Goal: Information Seeking & Learning: Learn about a topic

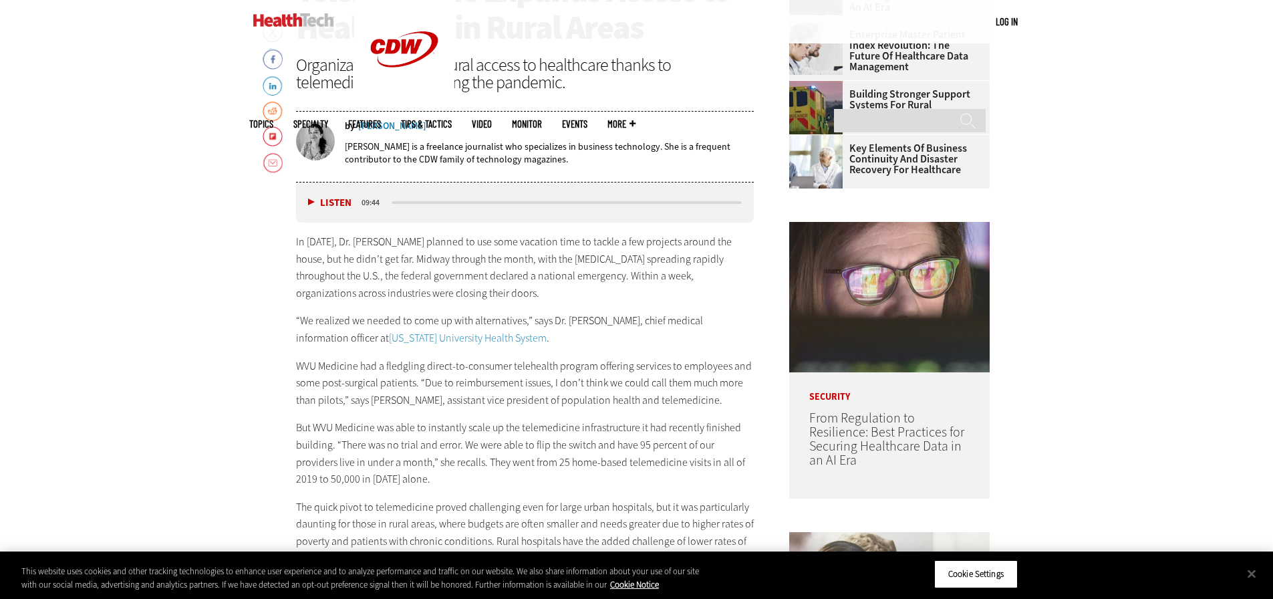
scroll to position [668, 0]
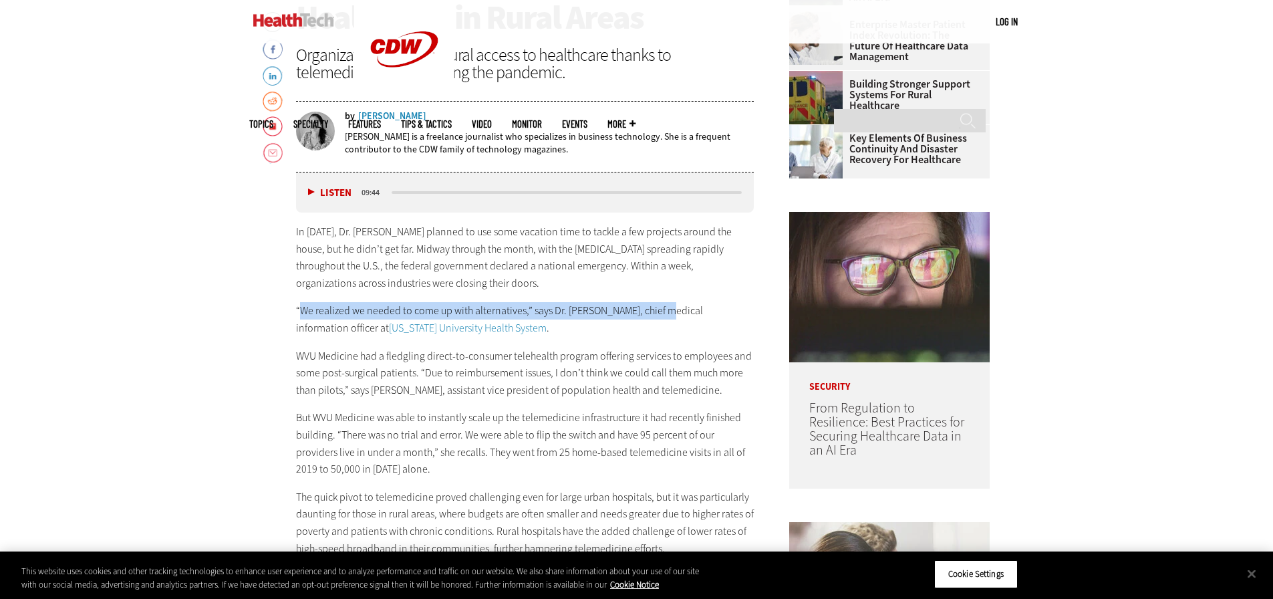
drag, startPoint x: 298, startPoint y: 309, endPoint x: 659, endPoint y: 298, distance: 361.6
click at [659, 298] on div "In [DATE], Dr. [PERSON_NAME] planned to use some vacation time to tackle a few …" at bounding box center [525, 443] width 458 height 440
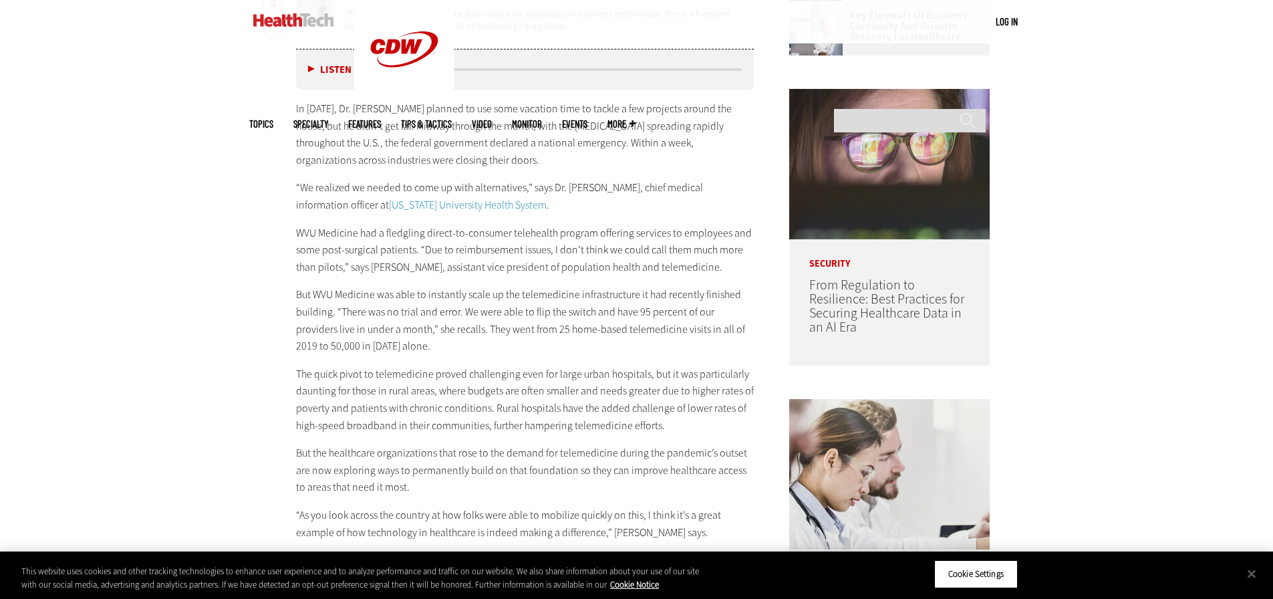
scroll to position [802, 0]
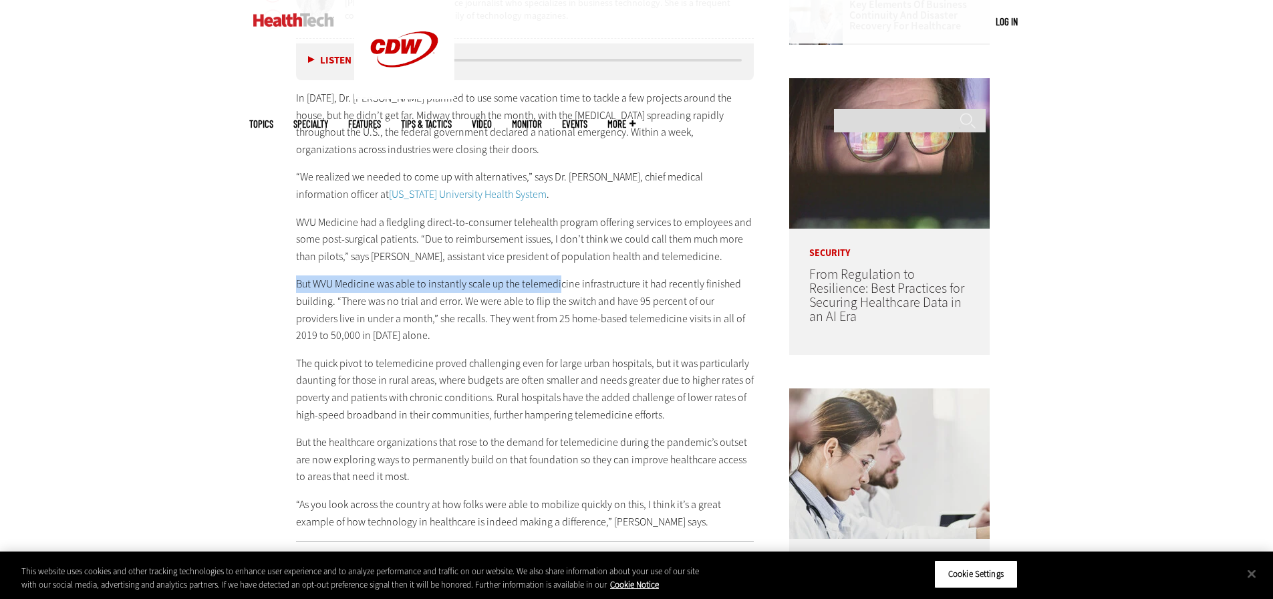
drag, startPoint x: 297, startPoint y: 283, endPoint x: 559, endPoint y: 285, distance: 261.9
click at [559, 285] on p "But WVU Medicine was able to instantly scale up the telemedicine infrastructure…" at bounding box center [525, 309] width 458 height 68
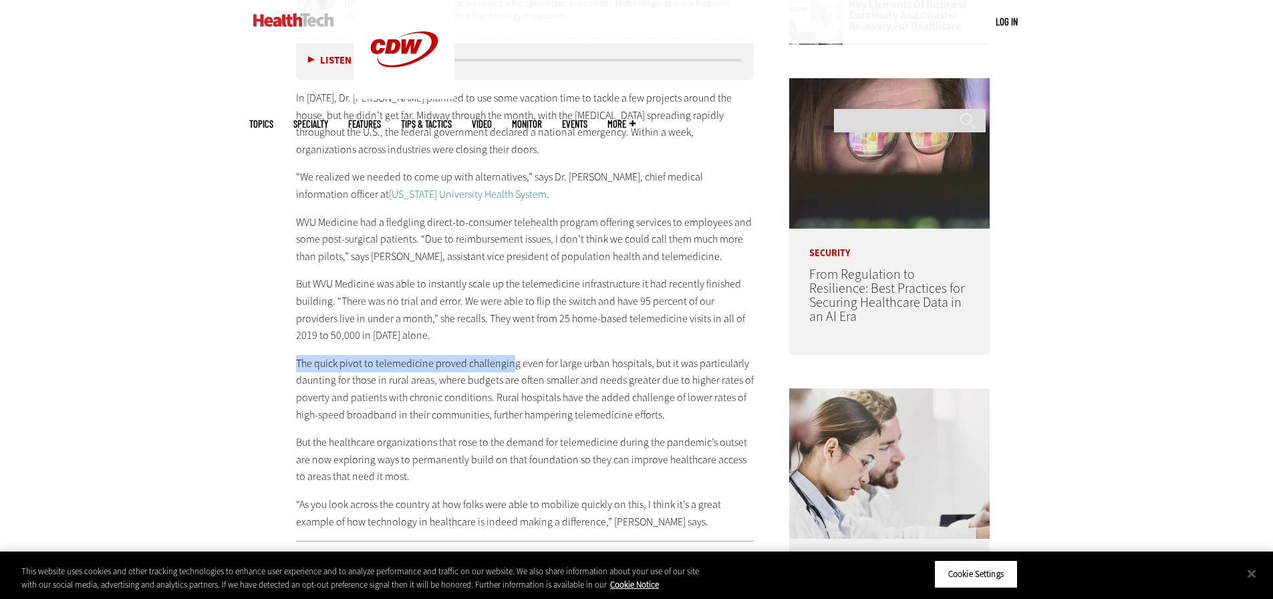
drag, startPoint x: 297, startPoint y: 365, endPoint x: 512, endPoint y: 361, distance: 215.1
click at [512, 361] on p "The quick pivot to telemedicine proved challenging even for large urban hospita…" at bounding box center [525, 389] width 458 height 68
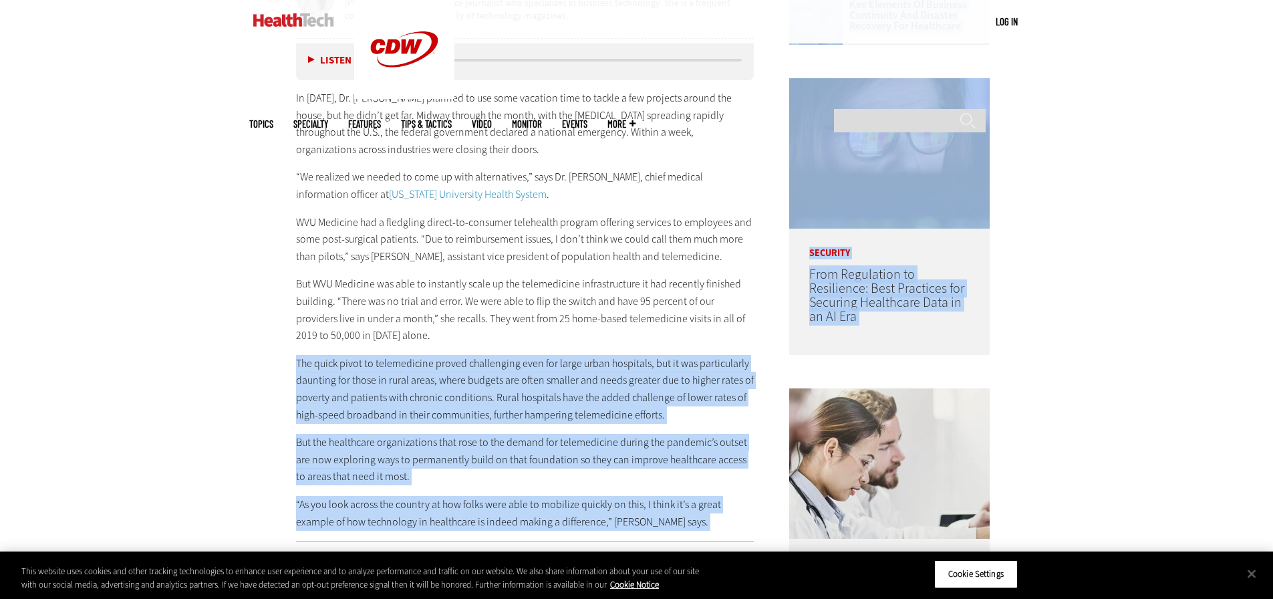
drag, startPoint x: 306, startPoint y: 361, endPoint x: 768, endPoint y: 366, distance: 462.3
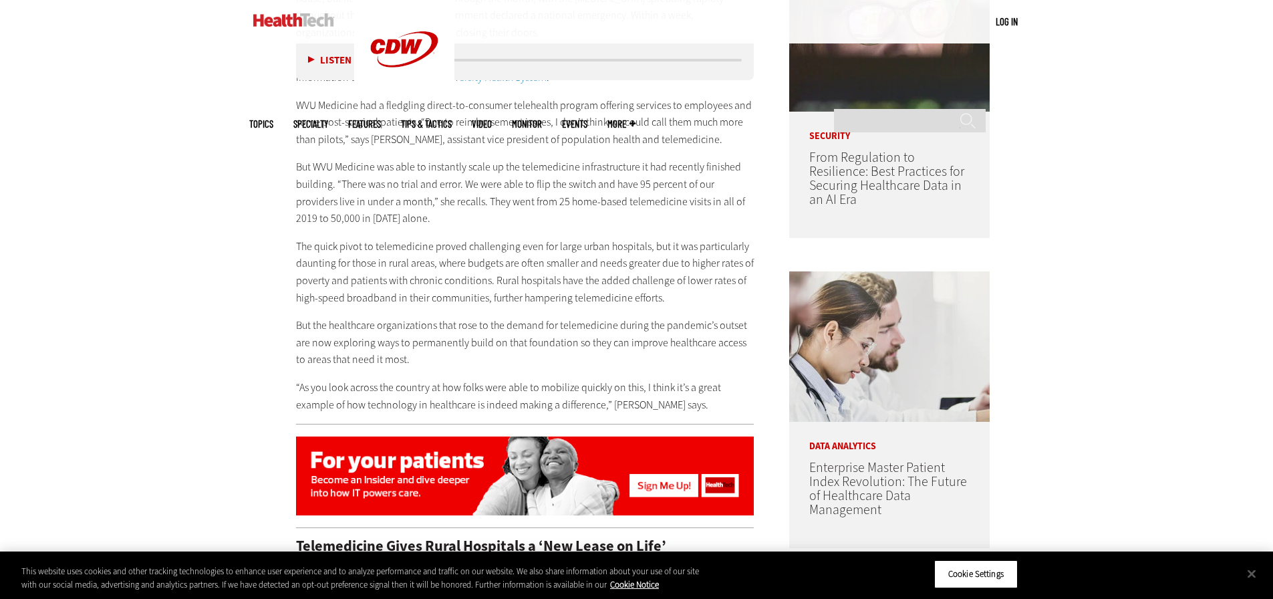
scroll to position [935, 0]
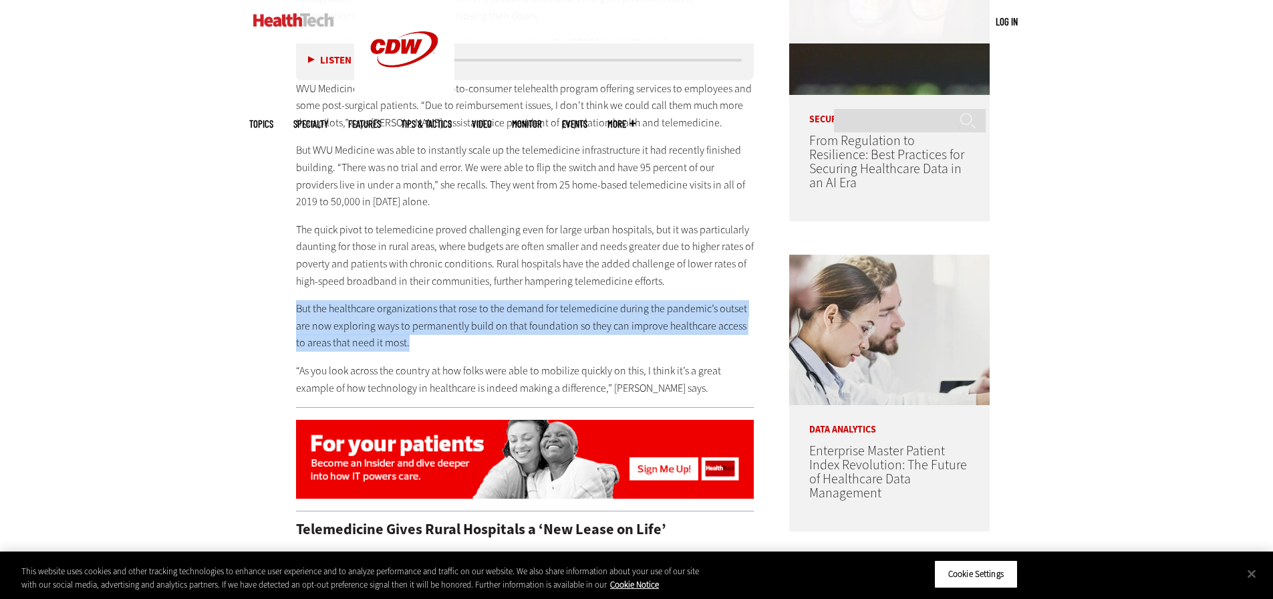
drag, startPoint x: 296, startPoint y: 312, endPoint x: 749, endPoint y: 339, distance: 453.7
click at [749, 339] on p "But the healthcare organizations that rose to the demand for telemedicine durin…" at bounding box center [525, 325] width 458 height 51
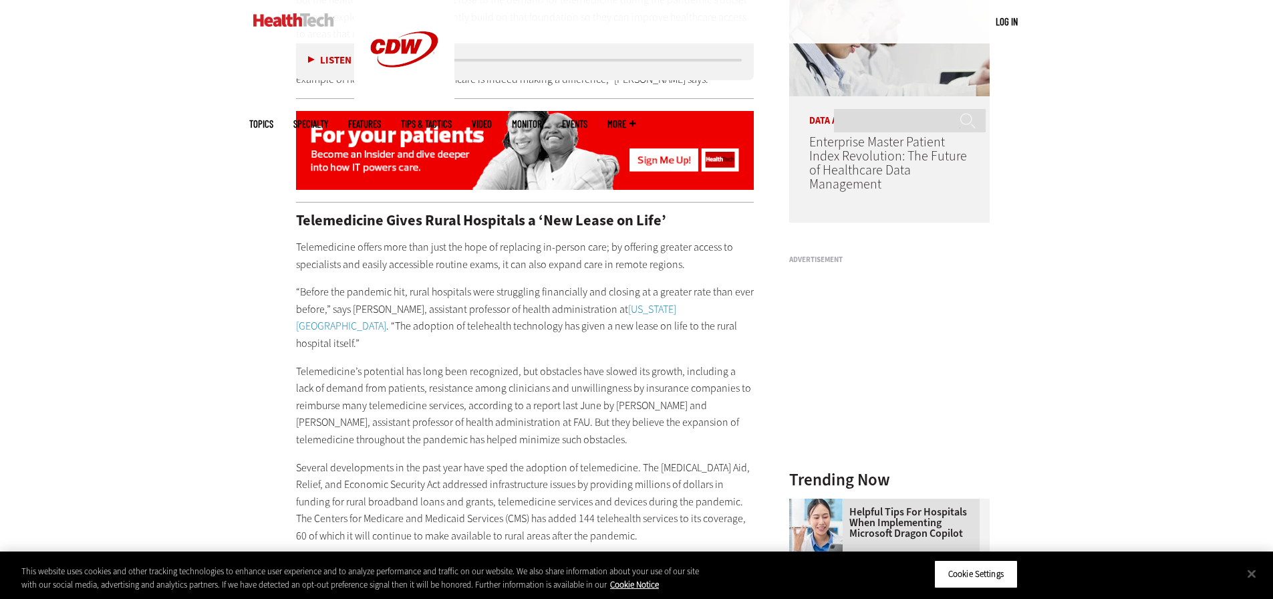
scroll to position [1269, 0]
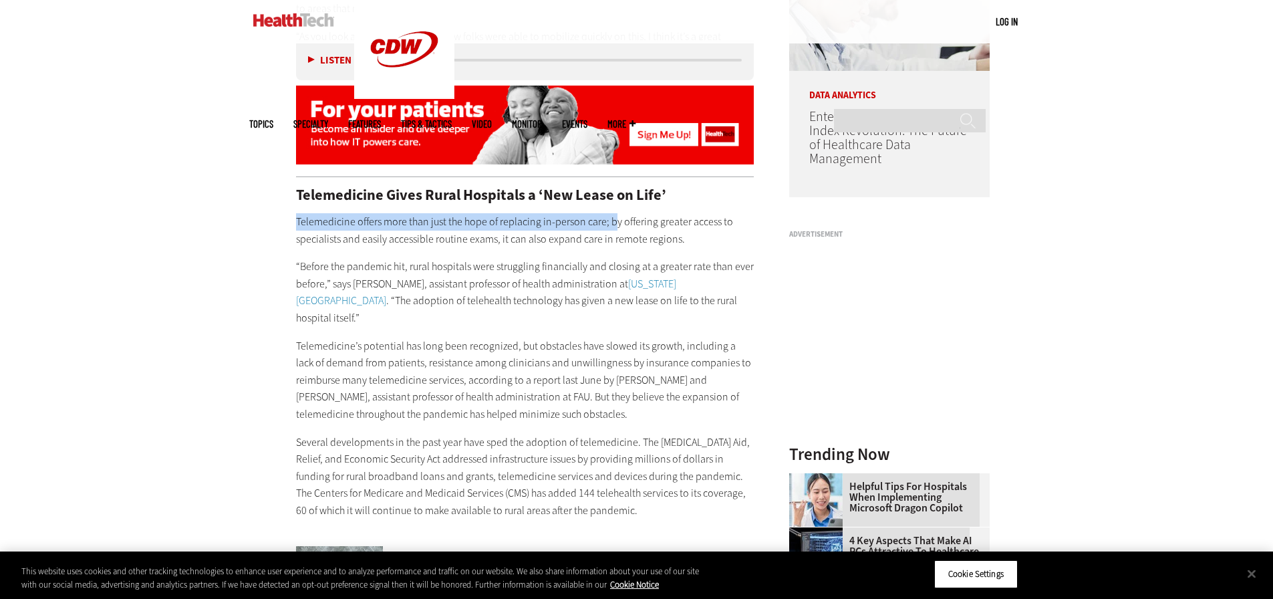
drag, startPoint x: 294, startPoint y: 228, endPoint x: 615, endPoint y: 228, distance: 320.6
click at [615, 228] on p "Telemedicine offers more than just the hope of replacing in-person care; by off…" at bounding box center [525, 230] width 458 height 34
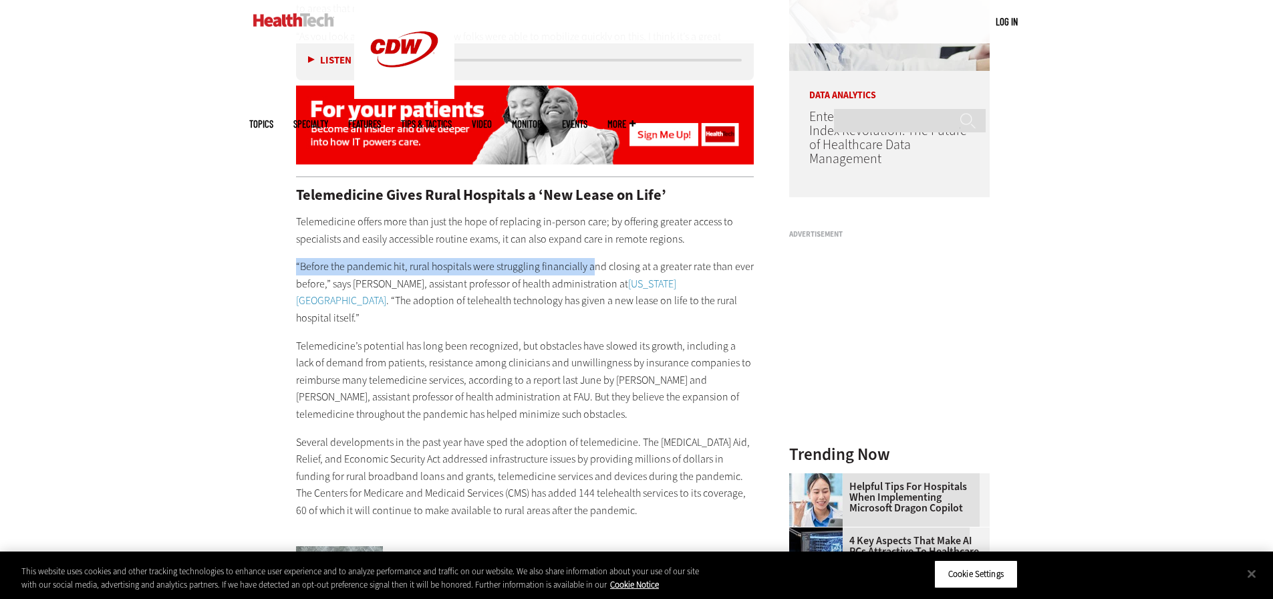
drag, startPoint x: 329, startPoint y: 265, endPoint x: 598, endPoint y: 270, distance: 269.2
click at [601, 270] on p "“Before the pandemic hit, rural hospitals were struggling financially and closi…" at bounding box center [525, 292] width 458 height 68
drag, startPoint x: 299, startPoint y: 266, endPoint x: 749, endPoint y: 265, distance: 450.2
click at [749, 265] on p "“Before the pandemic hit, rural hospitals were struggling financially and closi…" at bounding box center [525, 292] width 458 height 68
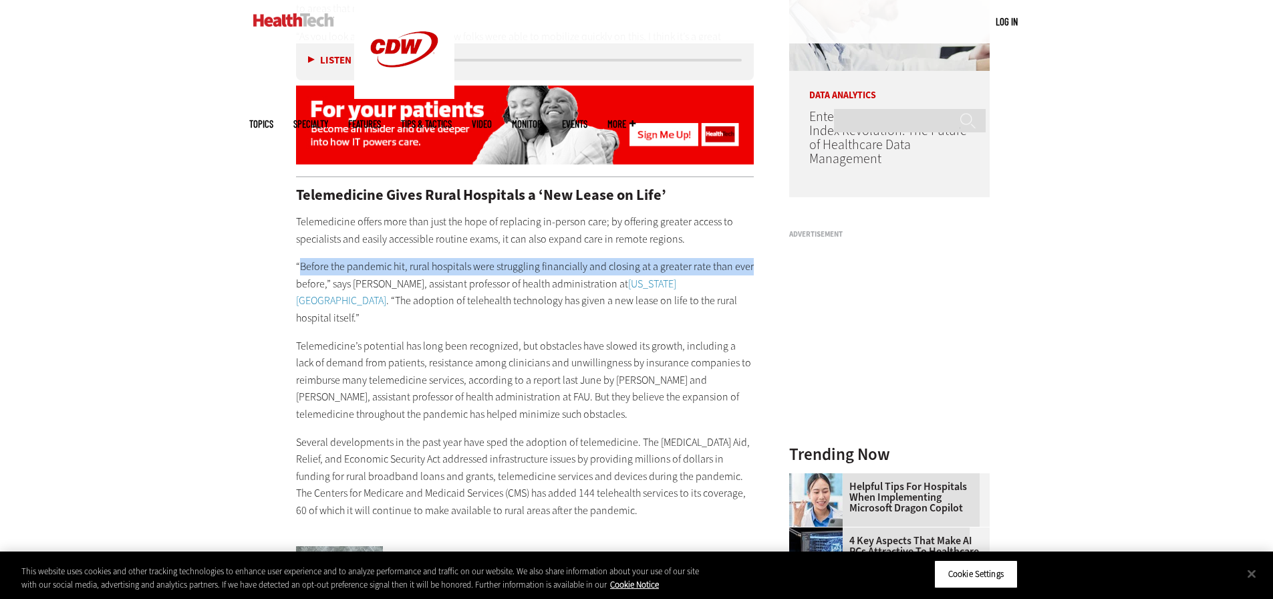
click at [749, 265] on p "“Before the pandemic hit, rural hospitals were struggling financially and closi…" at bounding box center [525, 292] width 458 height 68
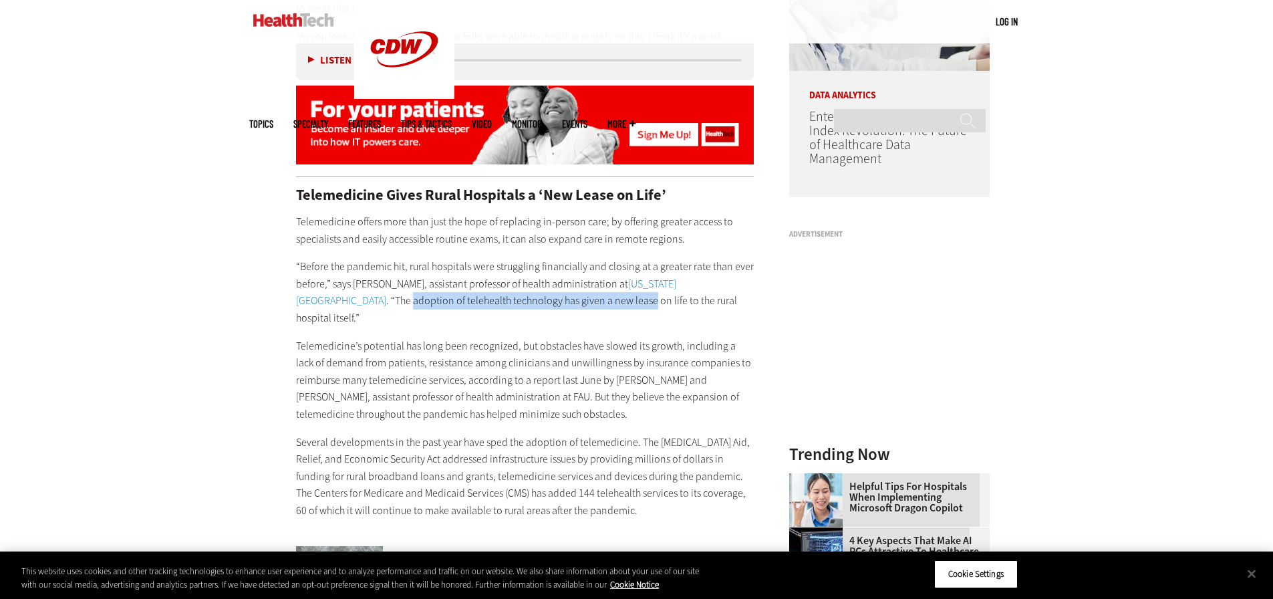
drag, startPoint x: 295, startPoint y: 303, endPoint x: 536, endPoint y: 301, distance: 241.1
click at [536, 301] on p "“Before the pandemic hit, rural hospitals were struggling financially and closi…" at bounding box center [525, 292] width 458 height 68
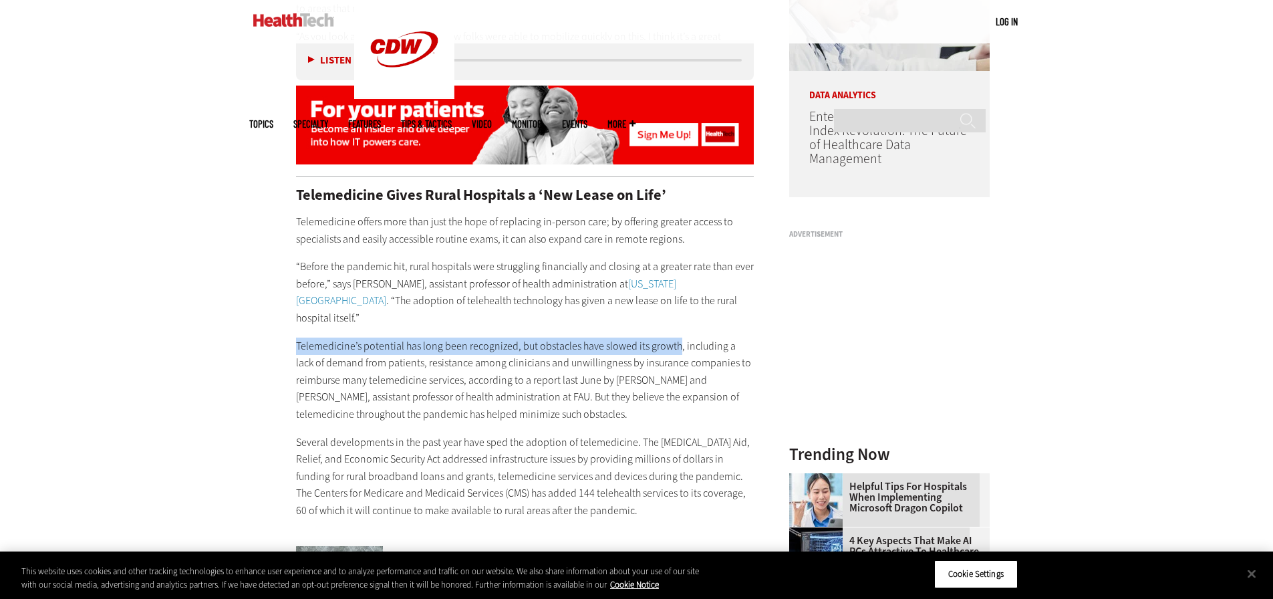
drag, startPoint x: 295, startPoint y: 325, endPoint x: 674, endPoint y: 327, distance: 379.4
click at [674, 337] on p "Telemedicine’s potential has long been recognized, but obstacles have slowed it…" at bounding box center [525, 380] width 458 height 86
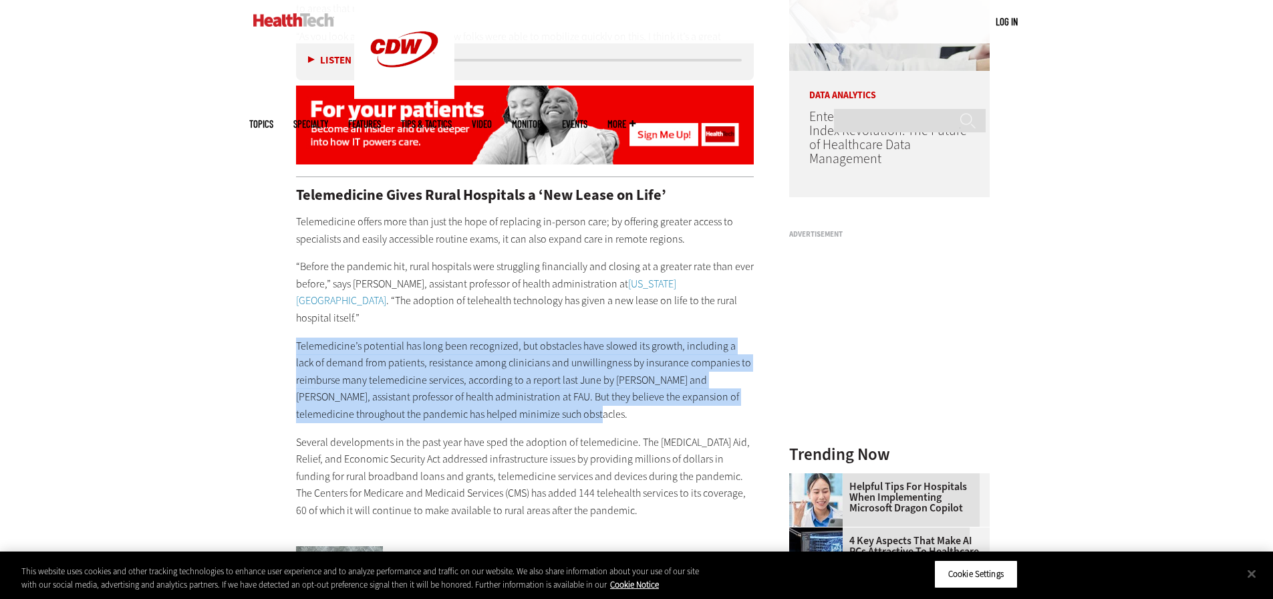
drag, startPoint x: 275, startPoint y: 325, endPoint x: 622, endPoint y: 403, distance: 355.2
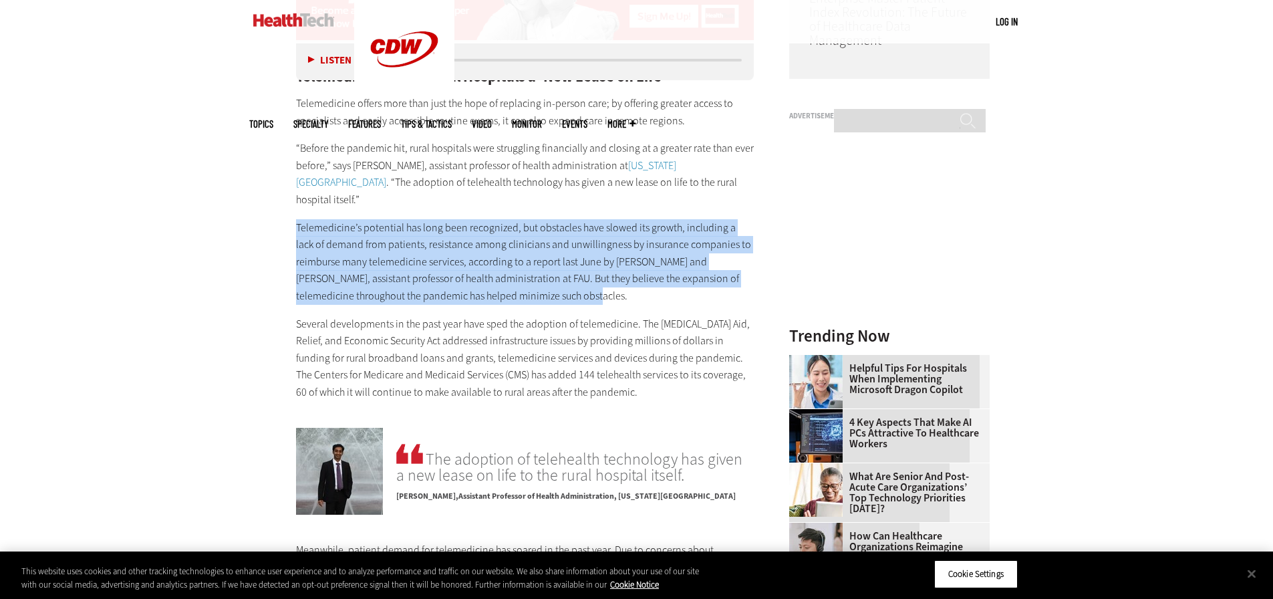
scroll to position [1403, 0]
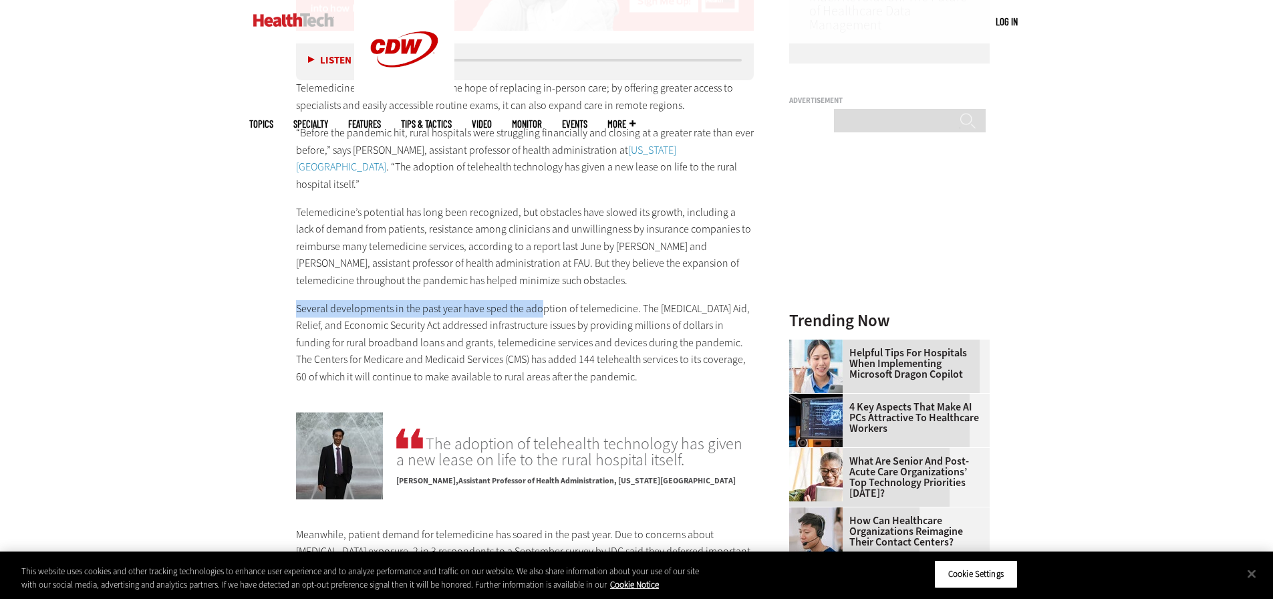
drag, startPoint x: 317, startPoint y: 291, endPoint x: 541, endPoint y: 298, distance: 223.9
click at [541, 300] on p "Several developments in the past year have sped the adoption of telemedicine. T…" at bounding box center [525, 343] width 458 height 86
drag, startPoint x: 465, startPoint y: 341, endPoint x: 560, endPoint y: 343, distance: 94.9
click at [560, 343] on p "Several developments in the past year have sped the adoption of telemedicine. T…" at bounding box center [525, 343] width 458 height 86
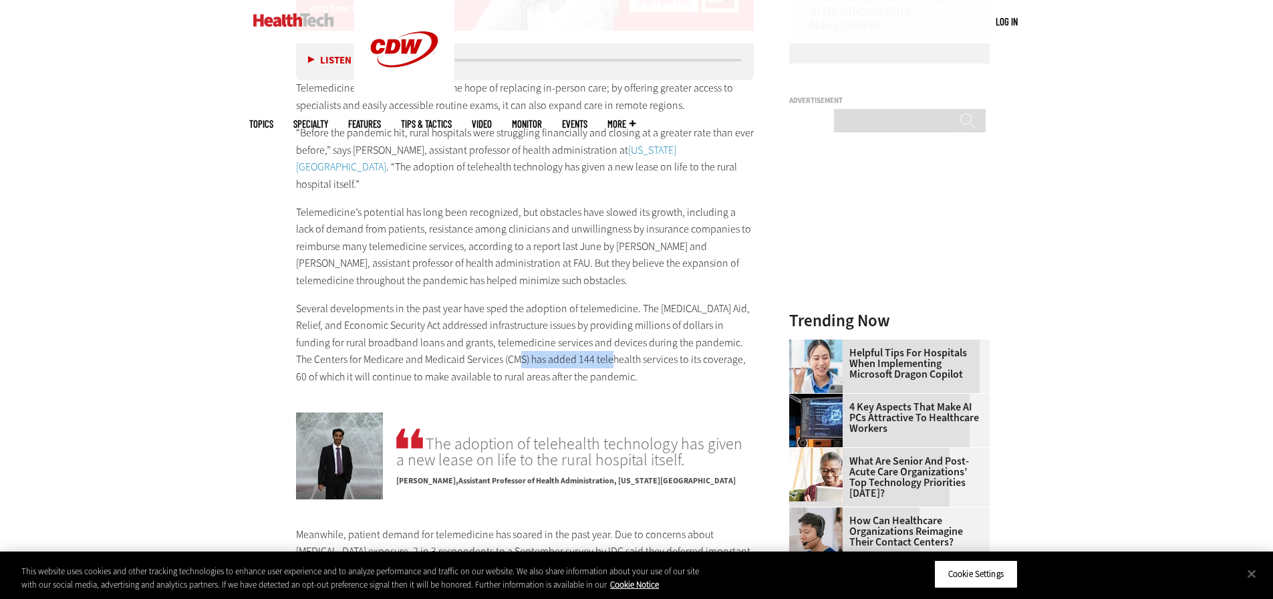
click at [560, 343] on p "Several developments in the past year have sped the adoption of telemedicine. T…" at bounding box center [525, 343] width 458 height 86
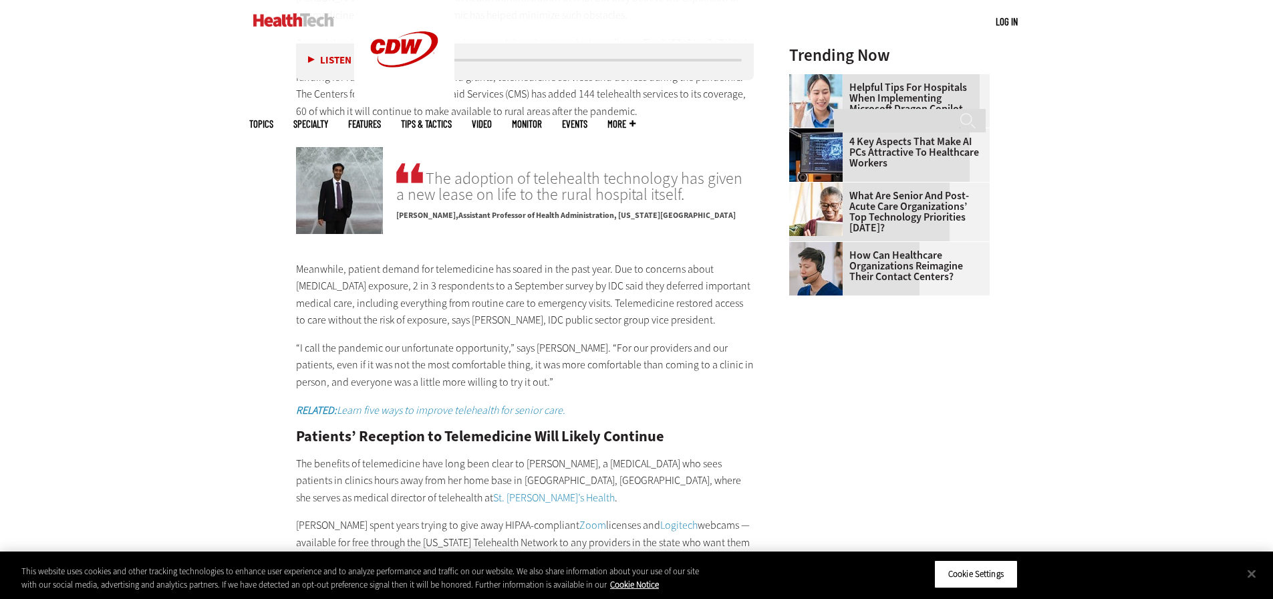
scroll to position [1670, 0]
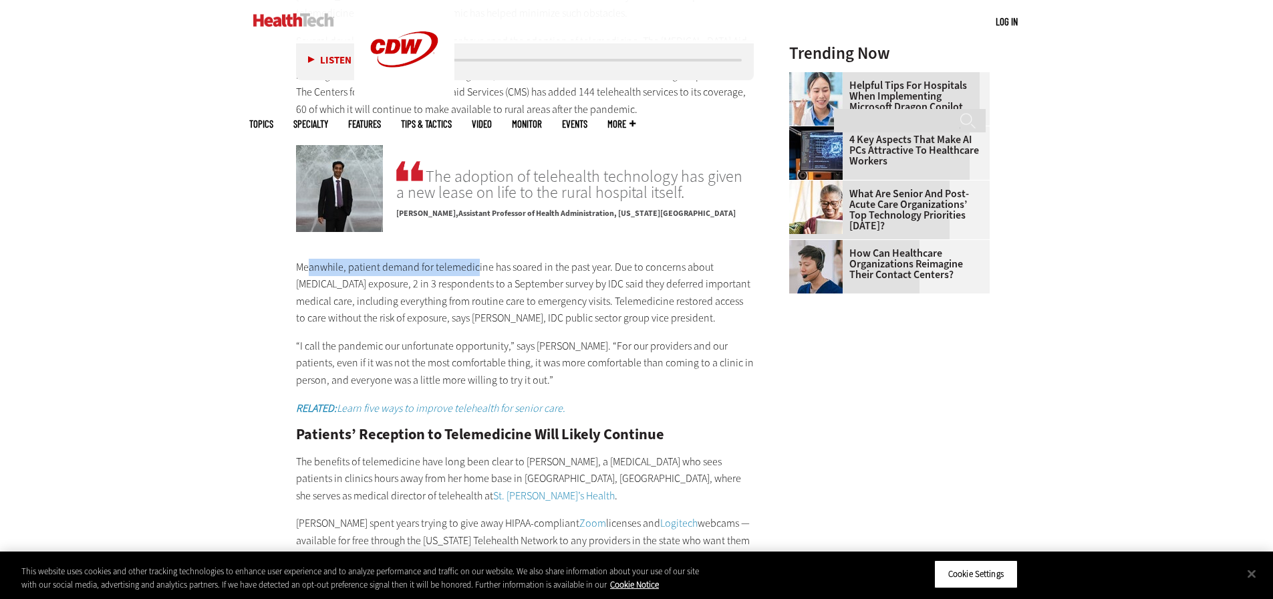
drag, startPoint x: 384, startPoint y: 251, endPoint x: 476, endPoint y: 253, distance: 91.5
click at [476, 259] on p "Meanwhile, patient demand for telemedicine has soared in the past year. Due to …" at bounding box center [525, 293] width 458 height 68
drag, startPoint x: 315, startPoint y: 251, endPoint x: 605, endPoint y: 243, distance: 290.0
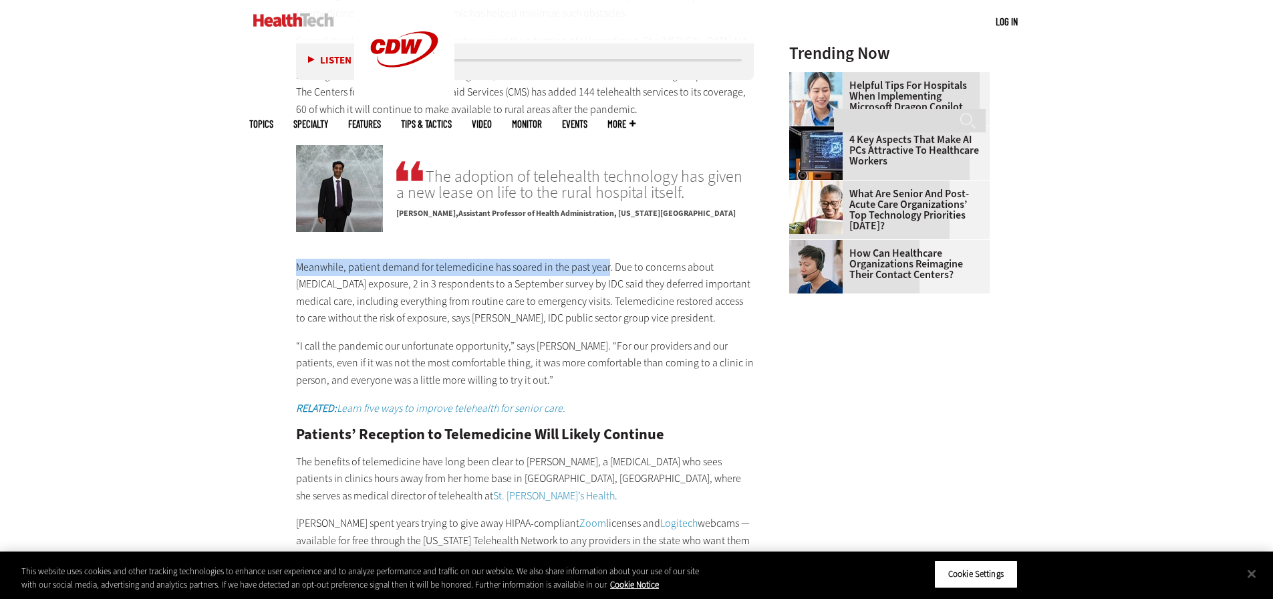
click at [605, 259] on p "Meanwhile, patient demand for telemedicine has soared in the past year. Due to …" at bounding box center [525, 293] width 458 height 68
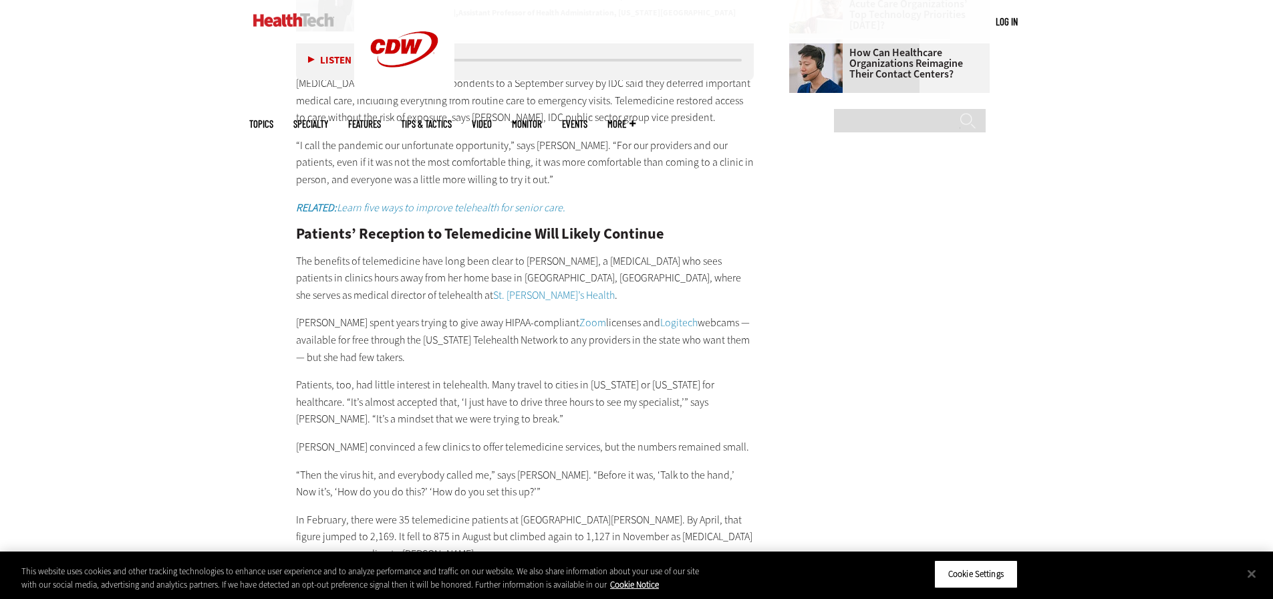
scroll to position [1937, 0]
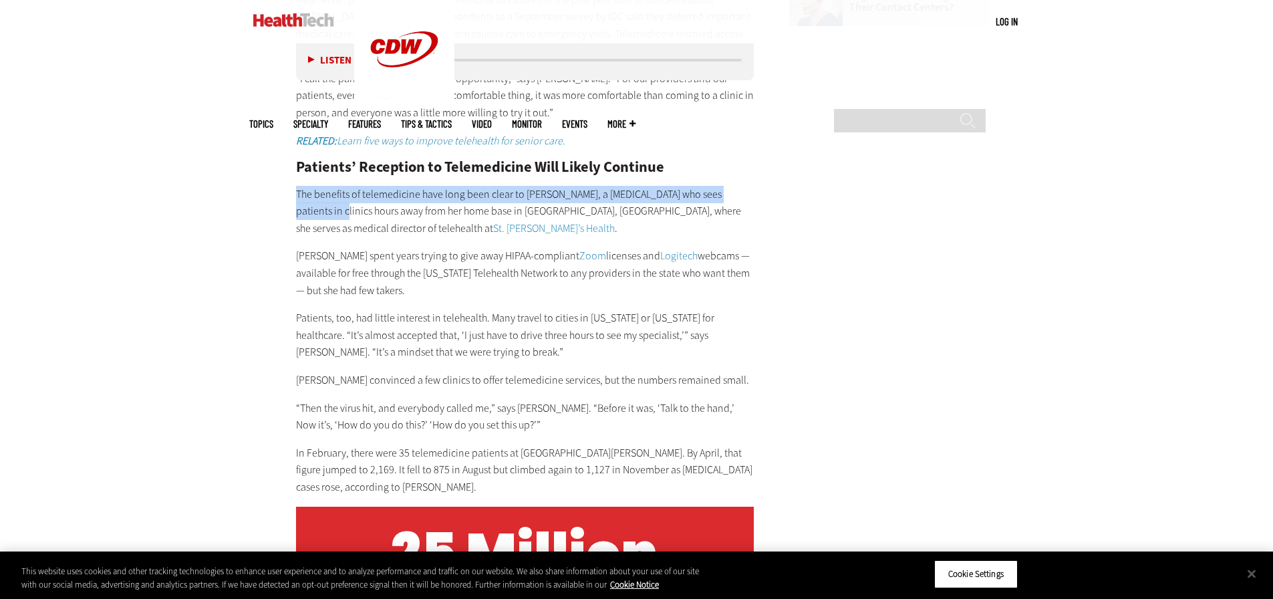
drag, startPoint x: 289, startPoint y: 175, endPoint x: 740, endPoint y: 178, distance: 451.6
click at [740, 178] on article "[DATE] Twitter Facebook LinkedIn Reddit Flipboard Email Patient-Centered Care T…" at bounding box center [511, 412] width 485 height 3472
click at [740, 186] on p "The benefits of telemedicine have long been clear to [PERSON_NAME], a [MEDICAL_…" at bounding box center [525, 211] width 458 height 51
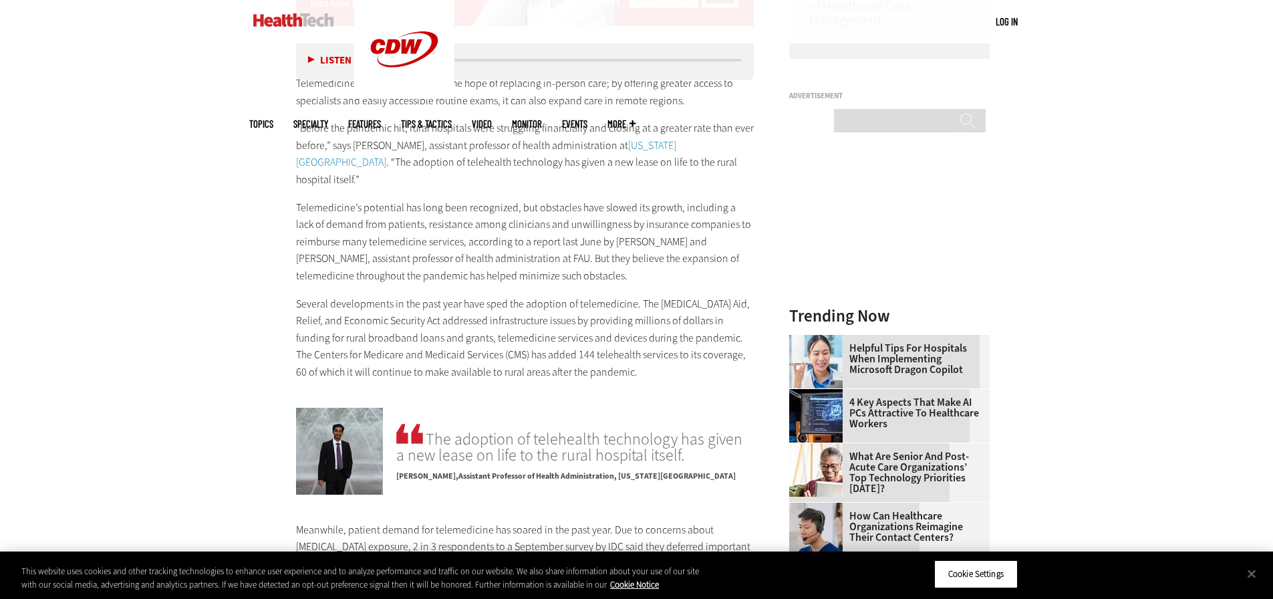
scroll to position [1536, 0]
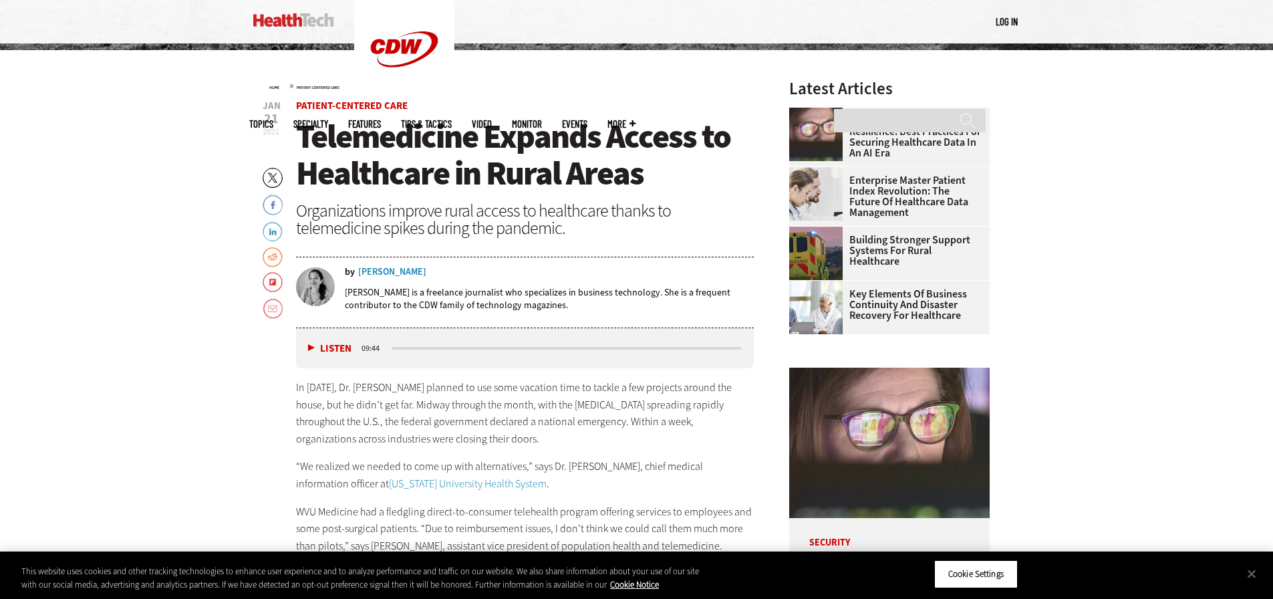
scroll to position [514, 0]
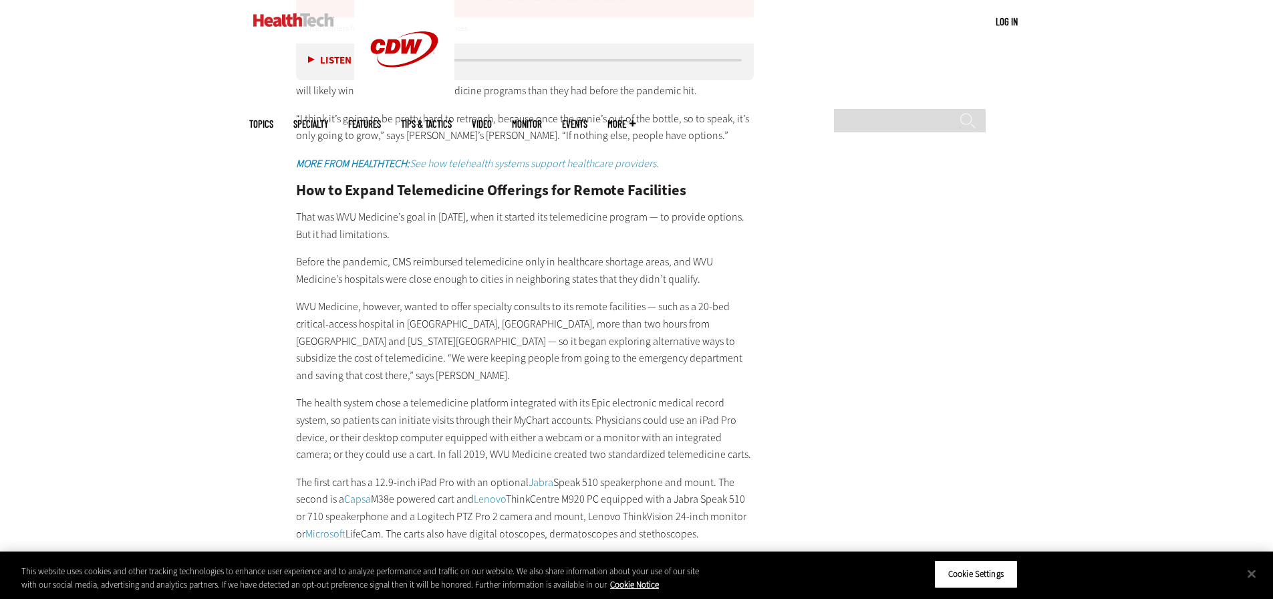
scroll to position [2558, 0]
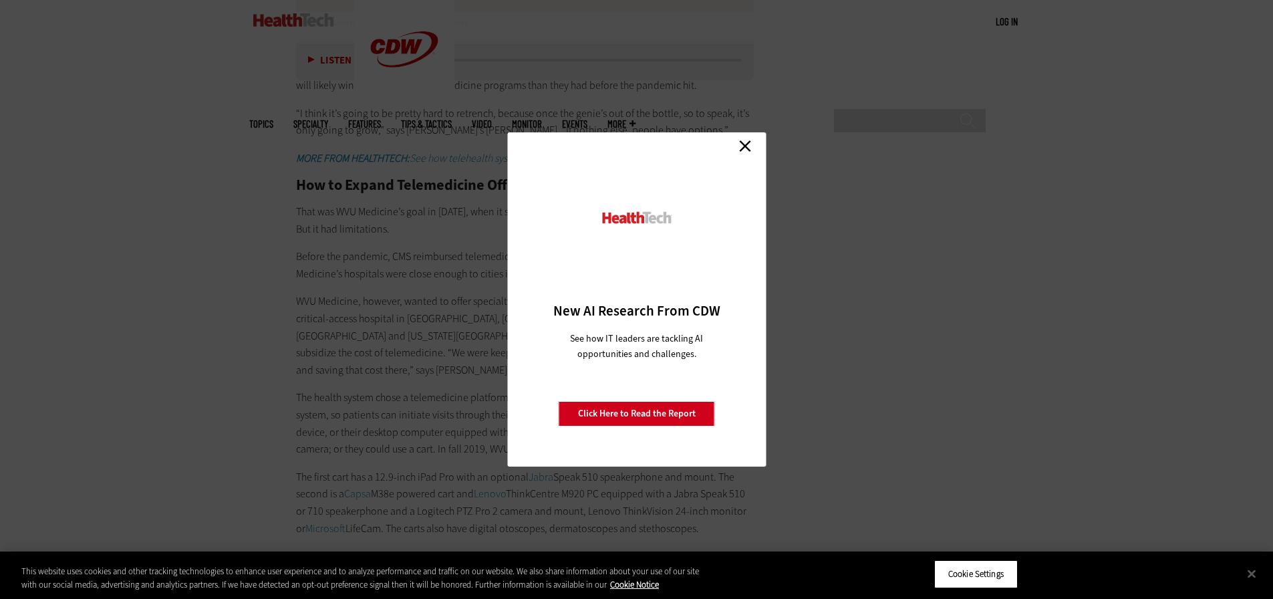
click at [745, 148] on link "Close" at bounding box center [745, 146] width 20 height 20
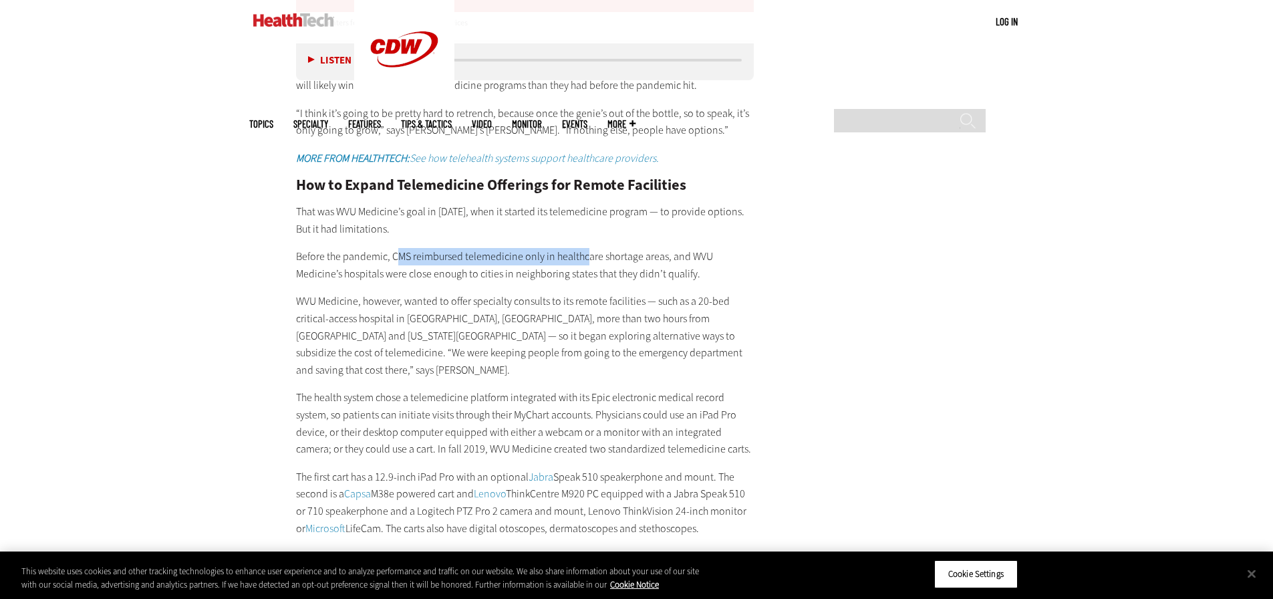
drag, startPoint x: 395, startPoint y: 237, endPoint x: 586, endPoint y: 237, distance: 191.7
click at [586, 248] on p "Before the pandemic, CMS reimbursed telemedicine only in healthcare shortage ar…" at bounding box center [525, 265] width 458 height 34
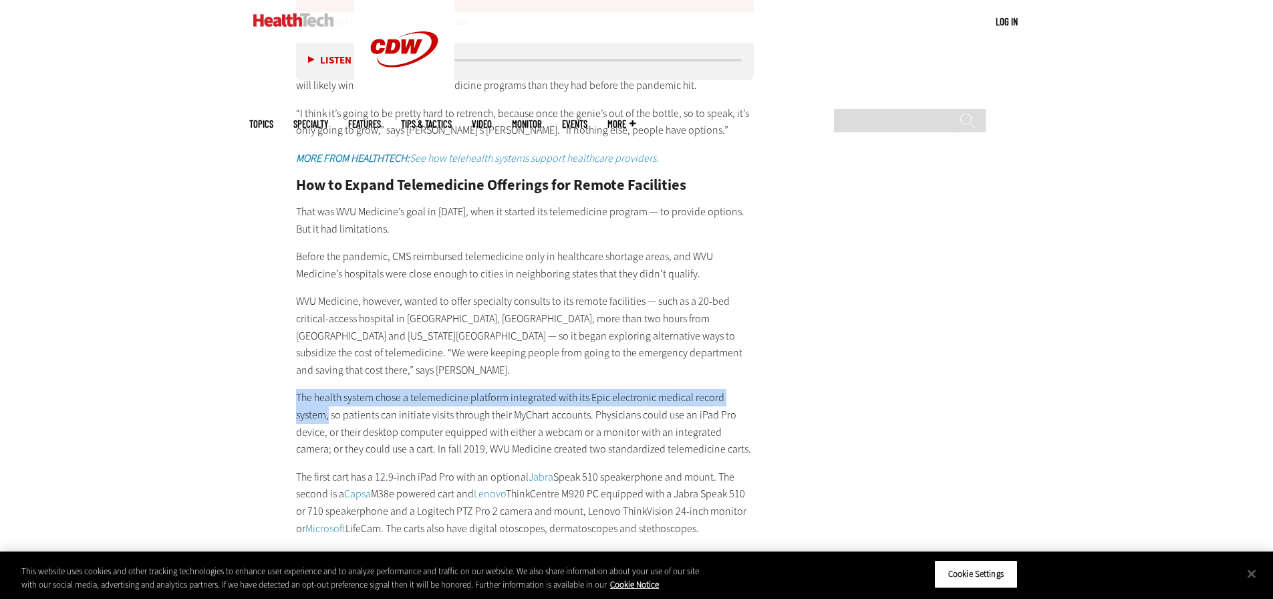
drag, startPoint x: 320, startPoint y: 363, endPoint x: 756, endPoint y: 365, distance: 436.2
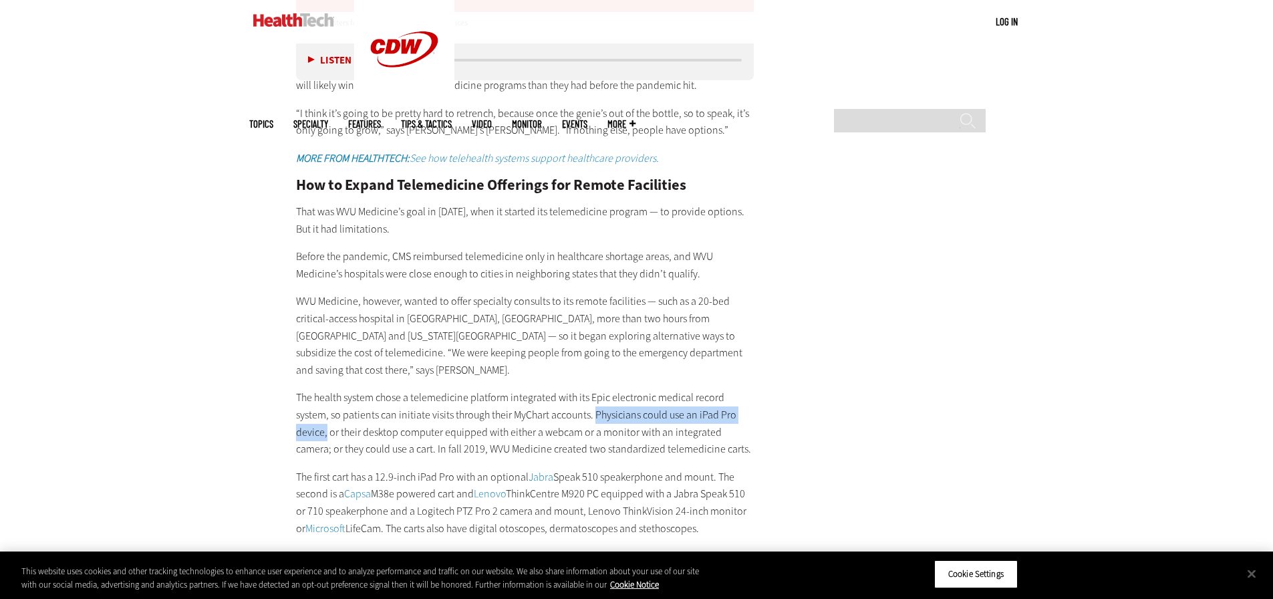
drag, startPoint x: 560, startPoint y: 380, endPoint x: 732, endPoint y: 381, distance: 171.7
click at [732, 389] on p "The health system chose a telemedicine platform integrated with its Epic electr…" at bounding box center [525, 423] width 458 height 68
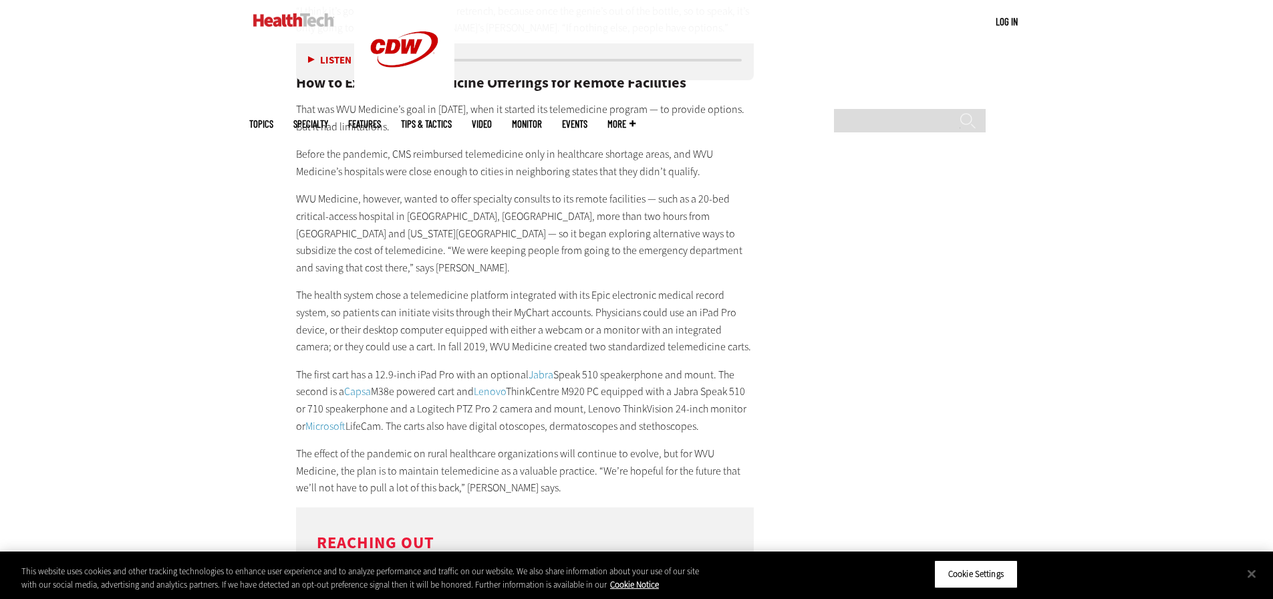
scroll to position [2691, 0]
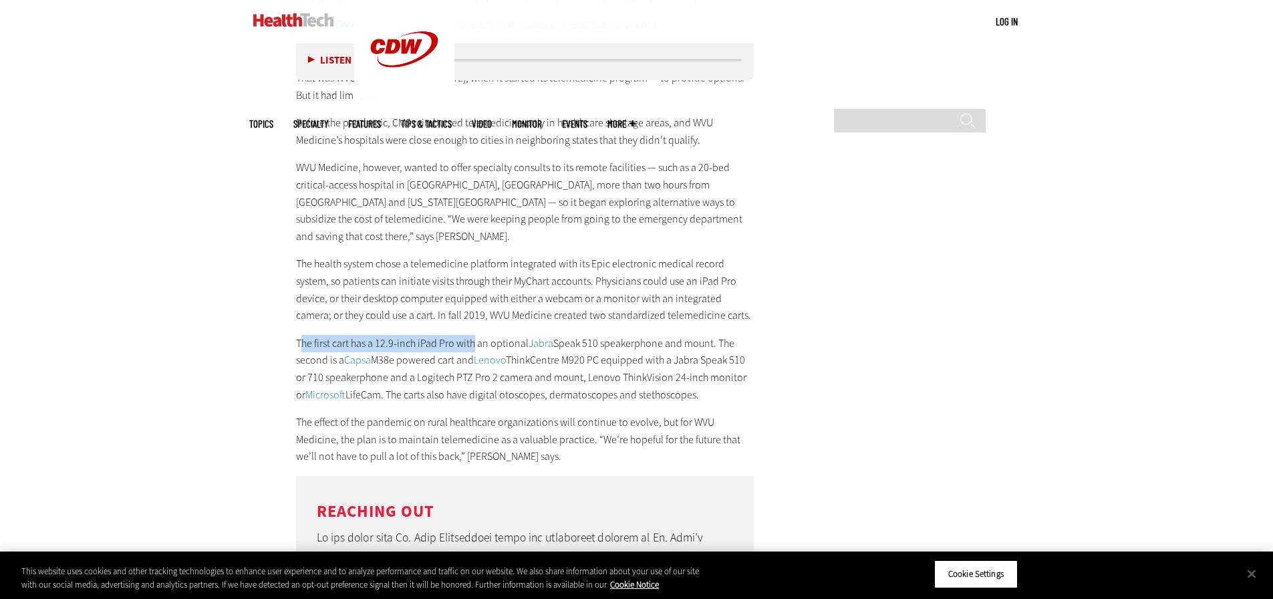
drag, startPoint x: 337, startPoint y: 309, endPoint x: 482, endPoint y: 312, distance: 145.0
click at [481, 335] on p "The first cart has a 12.9-inch iPad Pro with an optional Jabra Speak 510 speake…" at bounding box center [525, 369] width 458 height 68
drag, startPoint x: 484, startPoint y: 311, endPoint x: 494, endPoint y: 309, distance: 11.0
click at [484, 335] on p "The first cart has a 12.9-inch iPad Pro with an optional Jabra Speak 510 speake…" at bounding box center [525, 369] width 458 height 68
click at [506, 335] on p "The first cart has a 12.9-inch iPad Pro with an optional Jabra Speak 510 speake…" at bounding box center [525, 369] width 458 height 68
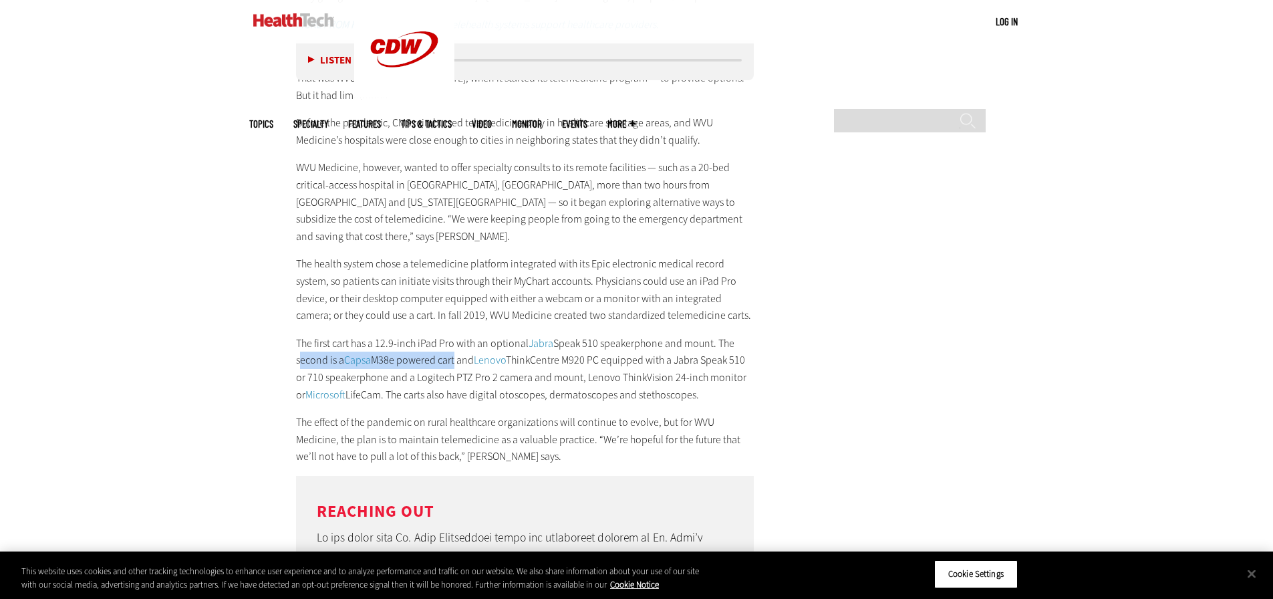
drag, startPoint x: 295, startPoint y: 326, endPoint x: 454, endPoint y: 325, distance: 158.3
click at [454, 335] on p "The first cart has a 12.9-inch iPad Pro with an optional Jabra Speak 510 speake…" at bounding box center [525, 369] width 458 height 68
click at [498, 359] on p "The first cart has a 12.9-inch iPad Pro with an optional Jabra Speak 510 speake…" at bounding box center [525, 369] width 458 height 68
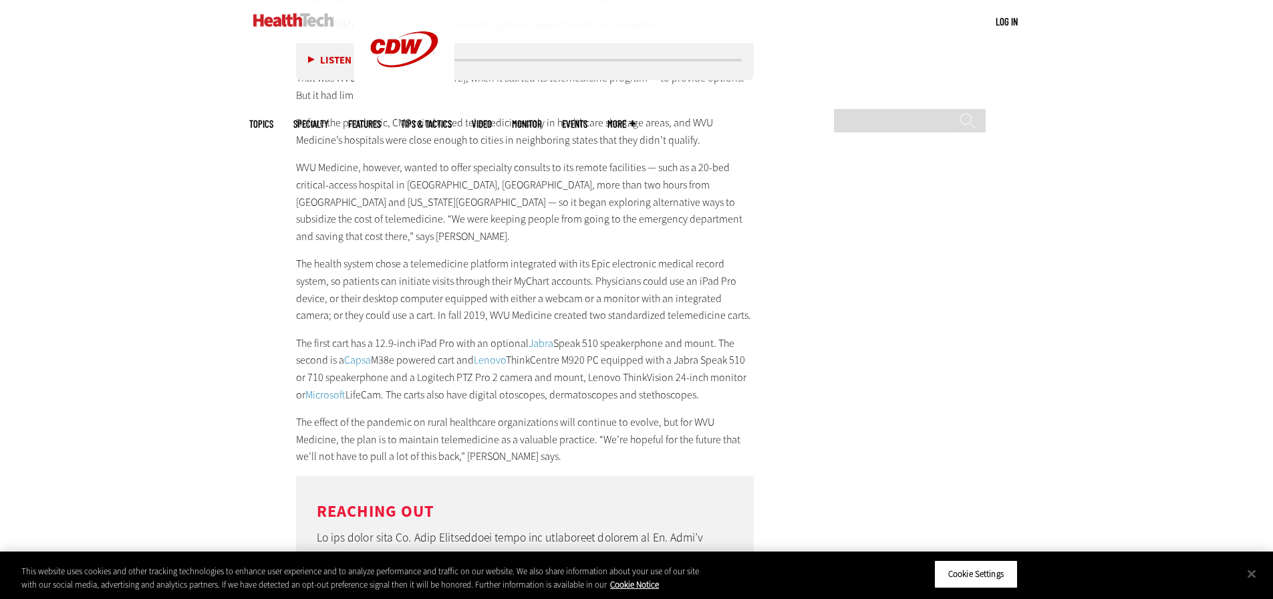
click at [632, 360] on p "The first cart has a 12.9-inch iPad Pro with an optional Jabra Speak 510 speake…" at bounding box center [525, 369] width 458 height 68
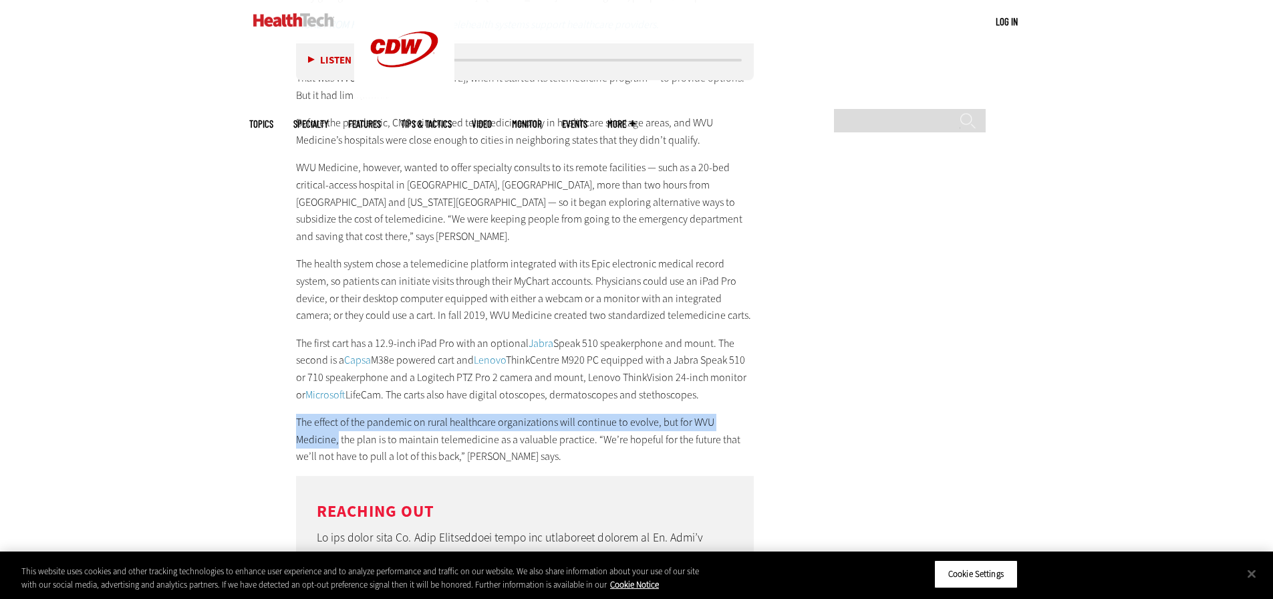
drag, startPoint x: 291, startPoint y: 381, endPoint x: 769, endPoint y: 386, distance: 477.6
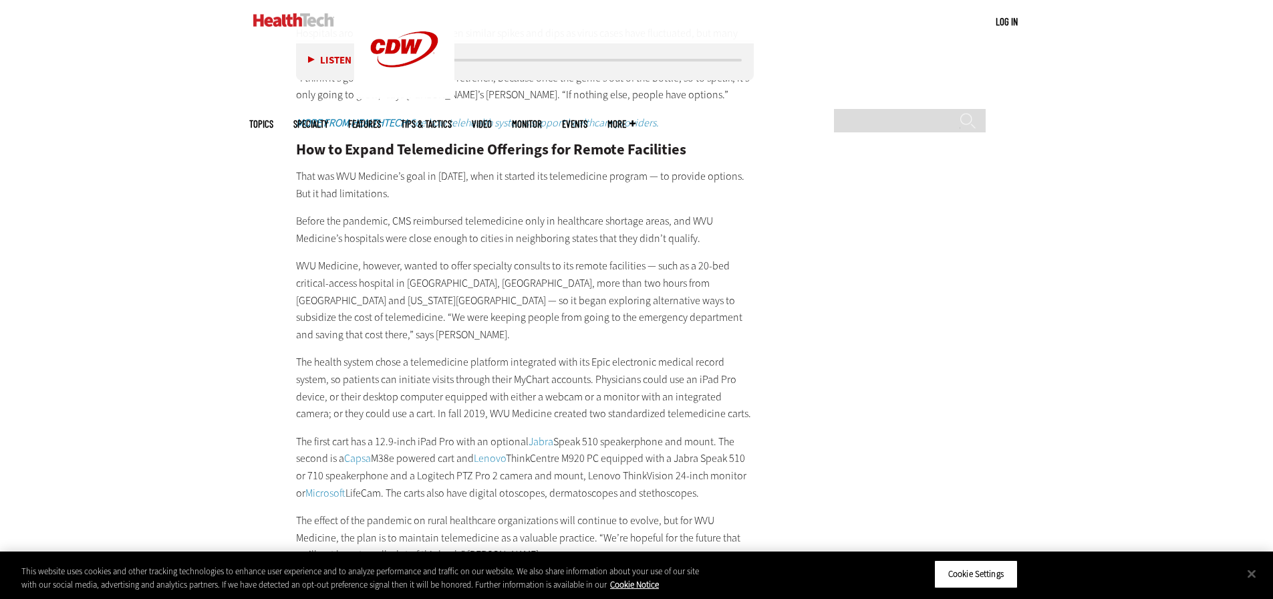
scroll to position [2624, 0]
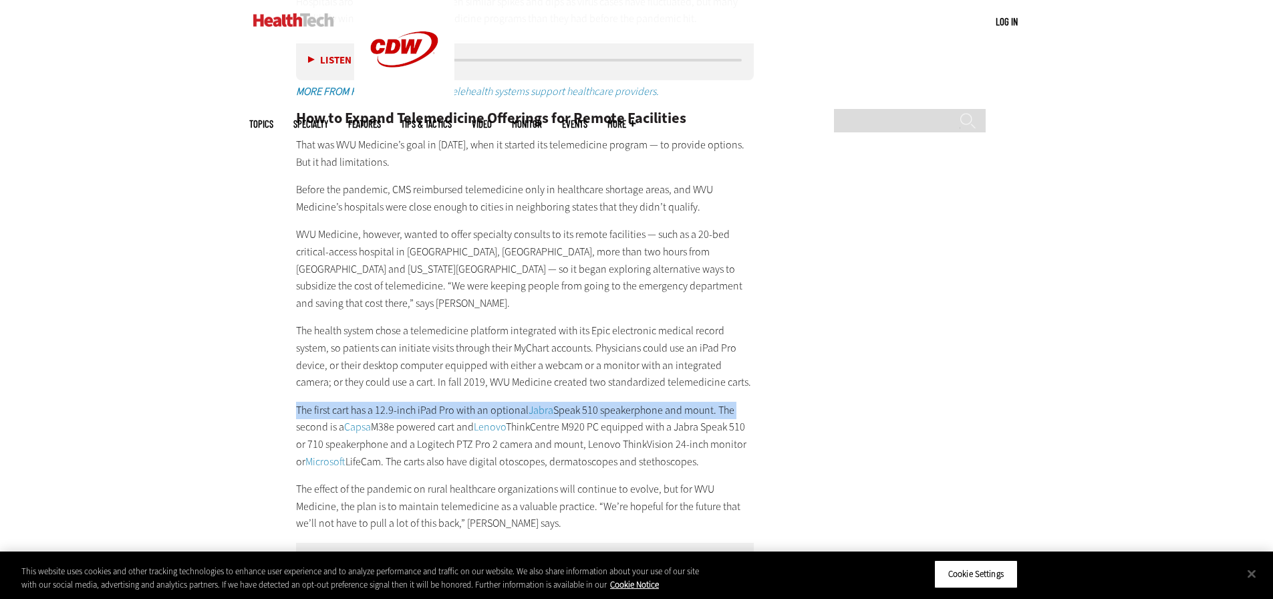
drag, startPoint x: 293, startPoint y: 377, endPoint x: 912, endPoint y: 380, distance: 619.2
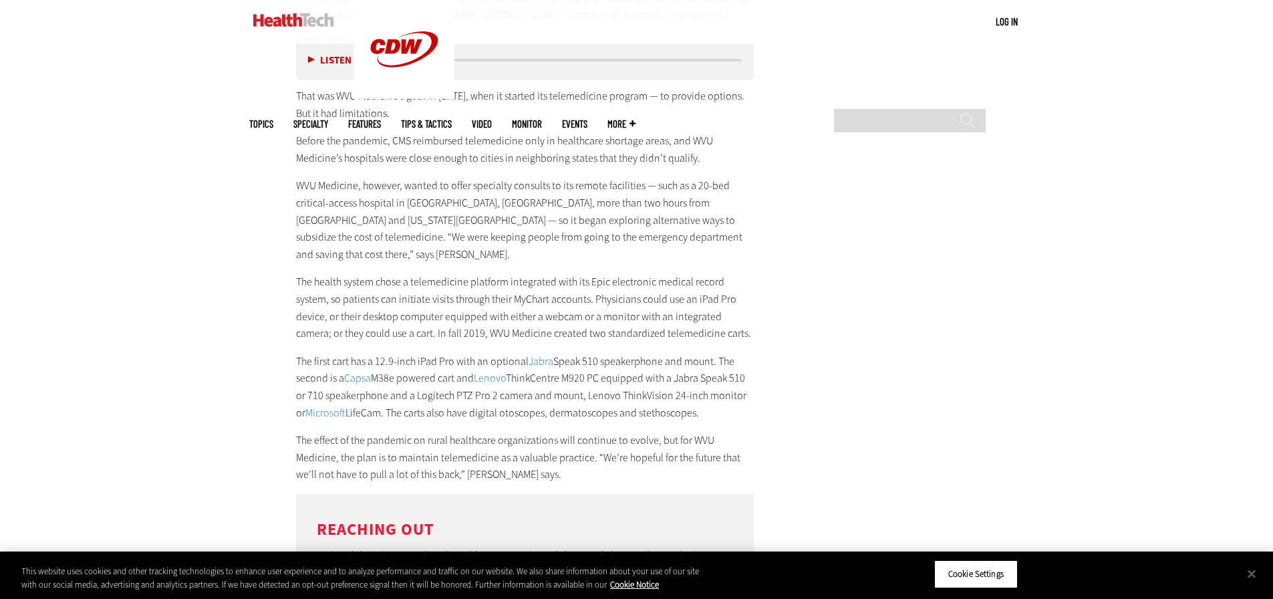
scroll to position [2676, 0]
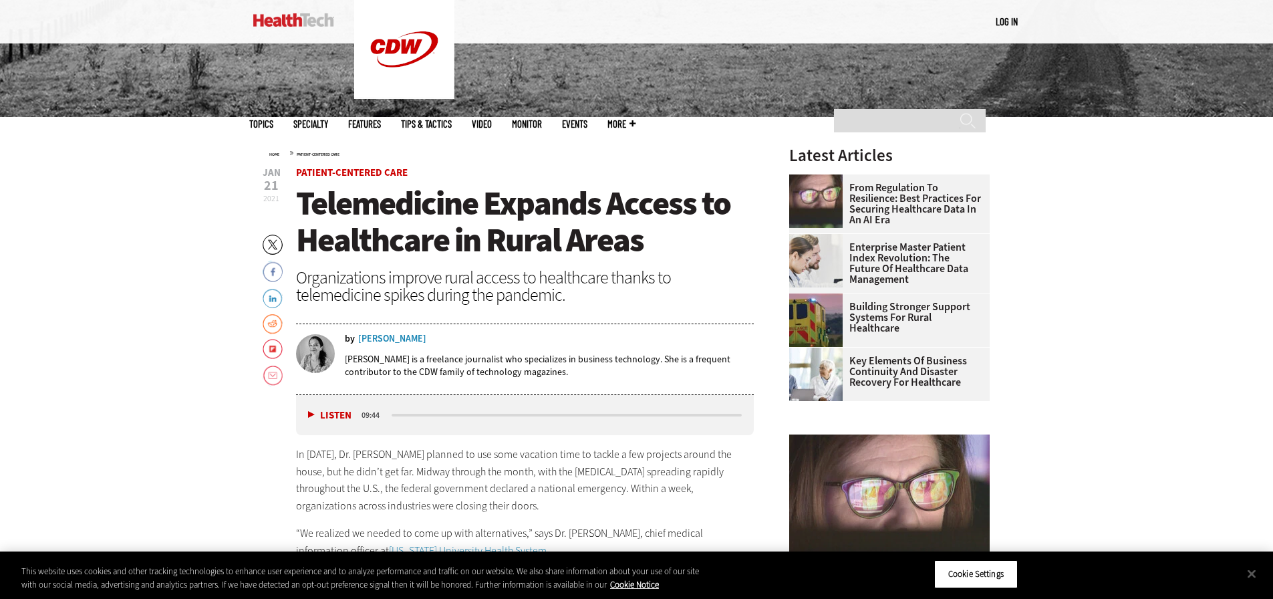
scroll to position [468, 0]
